Goal: Task Accomplishment & Management: Manage account settings

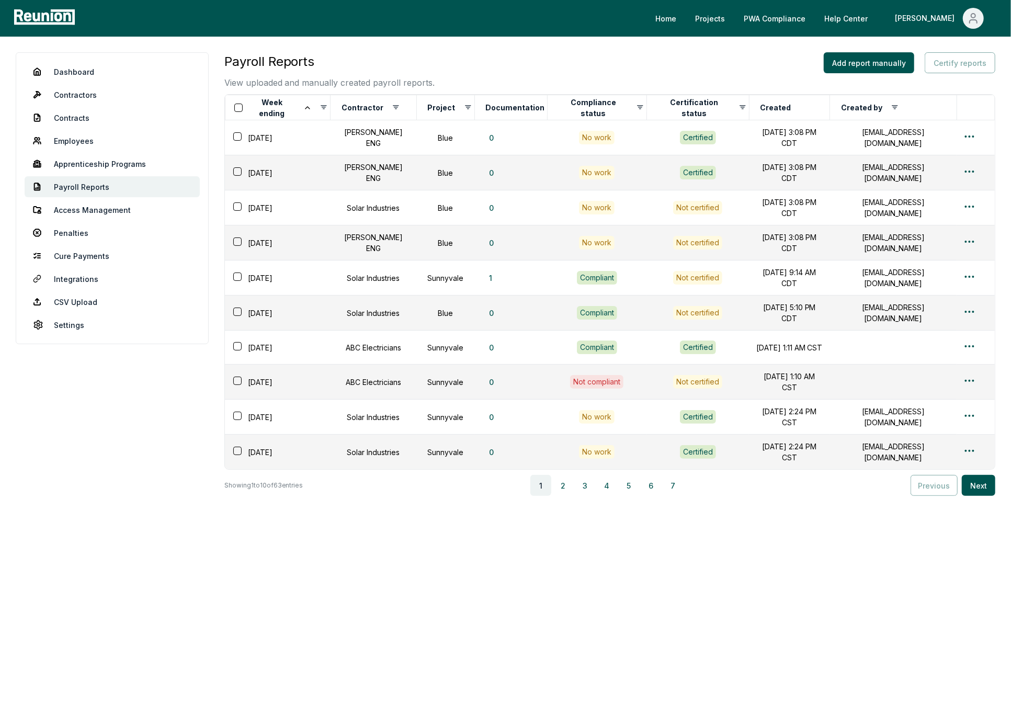
click at [259, 567] on div "Payroll Reports View uploaded and manually created payroll reports. Add report …" at bounding box center [609, 318] width 771 height 532
click at [971, 4] on div "Home Projects PWA Compliance Help Center [PERSON_NAME]" at bounding box center [505, 18] width 1011 height 37
click at [971, 23] on icon "Main" at bounding box center [973, 18] width 13 height 13
click at [940, 83] on p "Log out" at bounding box center [945, 86] width 27 height 13
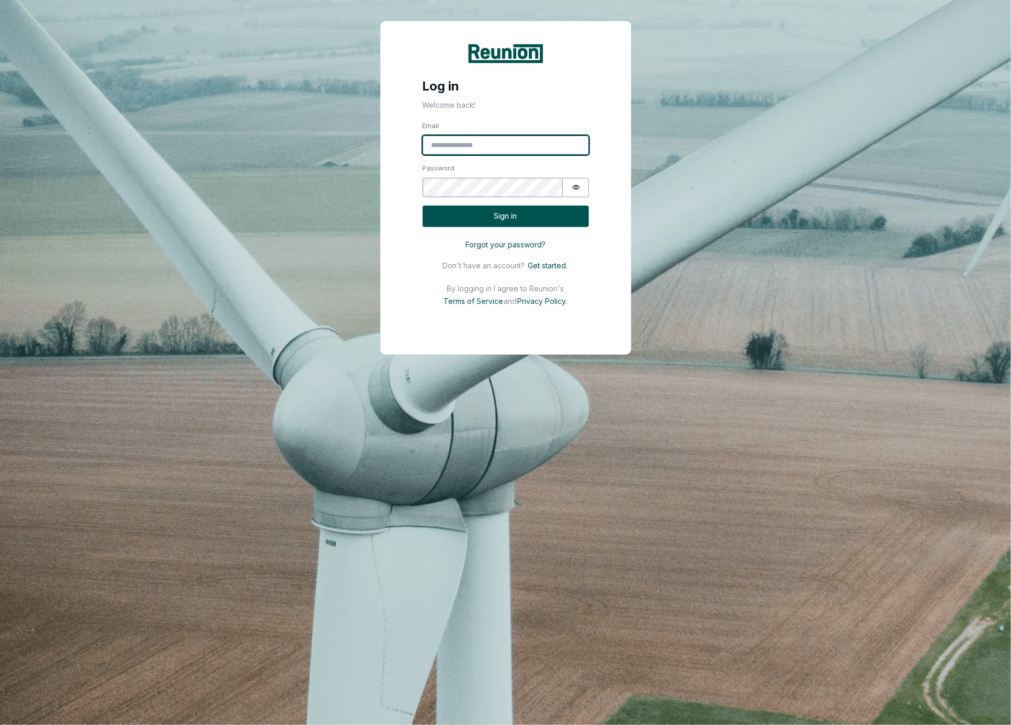
click at [505, 140] on input "Email" at bounding box center [505, 145] width 166 height 20
type input "**********"
click at [519, 217] on button "Sign in" at bounding box center [505, 215] width 166 height 21
